Goal: Check status: Check status

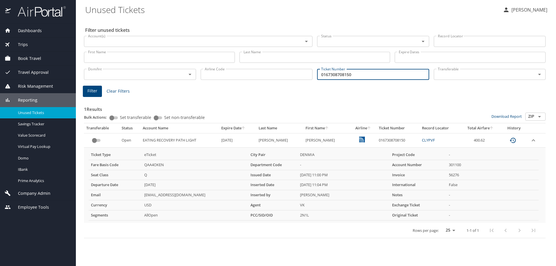
click at [367, 74] on input "0167308708150" at bounding box center [373, 74] width 112 height 11
click at [367, 73] on input "0167308708150" at bounding box center [373, 74] width 112 height 11
type input "0"
click at [334, 74] on input "Ticket Number" at bounding box center [373, 74] width 112 height 11
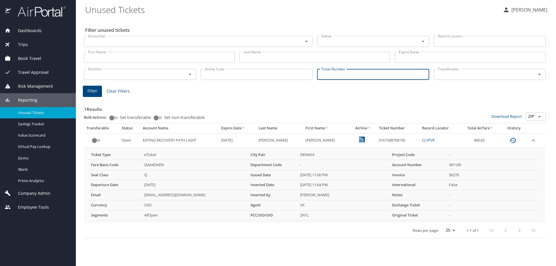
click at [334, 74] on input "Ticket Number" at bounding box center [373, 74] width 112 height 11
type input "0017230888614"
click at [94, 89] on span "Filter" at bounding box center [93, 91] width 10 height 7
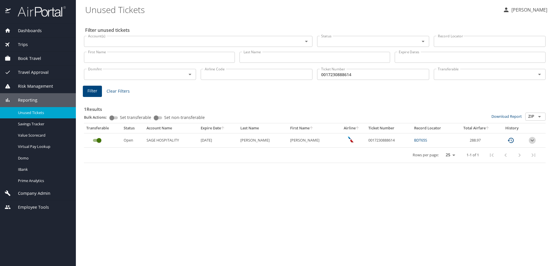
click at [532, 140] on icon "expand row" at bounding box center [532, 140] width 7 height 7
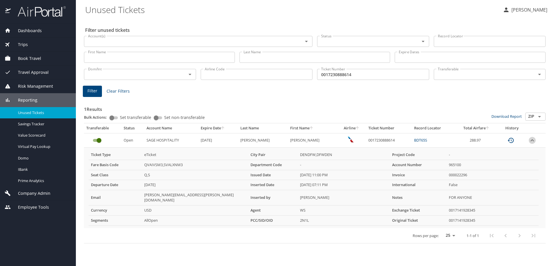
click at [532, 140] on icon "expand row" at bounding box center [532, 140] width 3 height 2
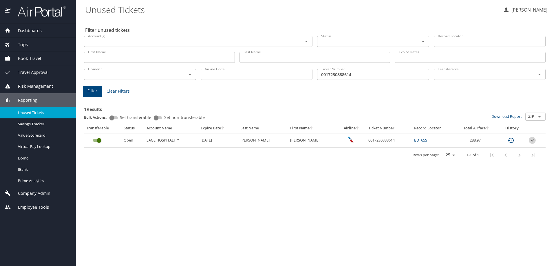
click at [533, 140] on icon "expand row" at bounding box center [532, 140] width 3 height 2
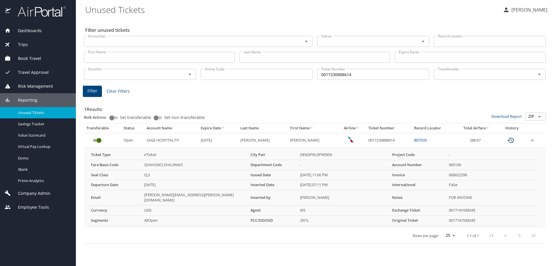
click at [371, 141] on td "0017230888614" at bounding box center [389, 140] width 46 height 14
copy td "0017230888614"
